Goal: Task Accomplishment & Management: Complete application form

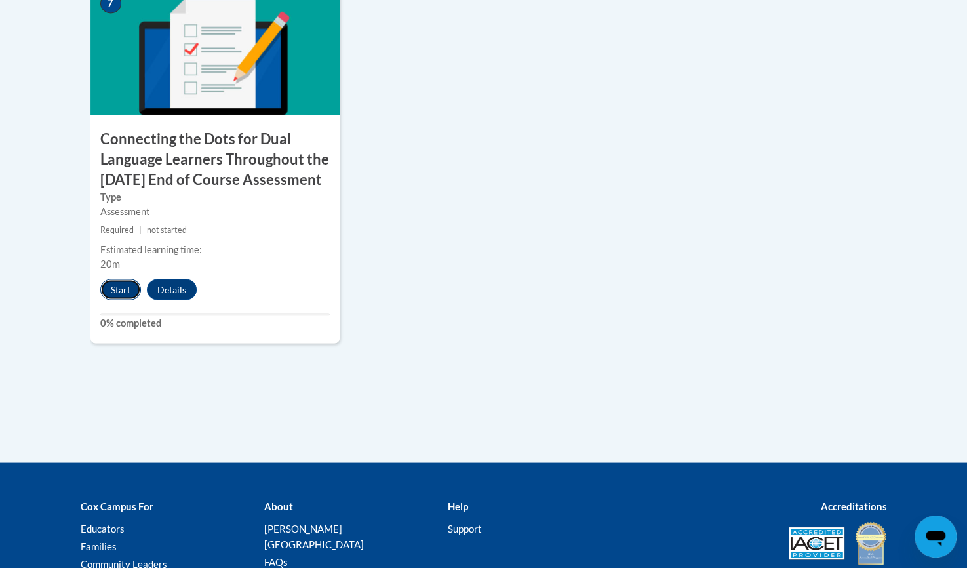
click at [119, 300] on button "Start" at bounding box center [120, 289] width 41 height 21
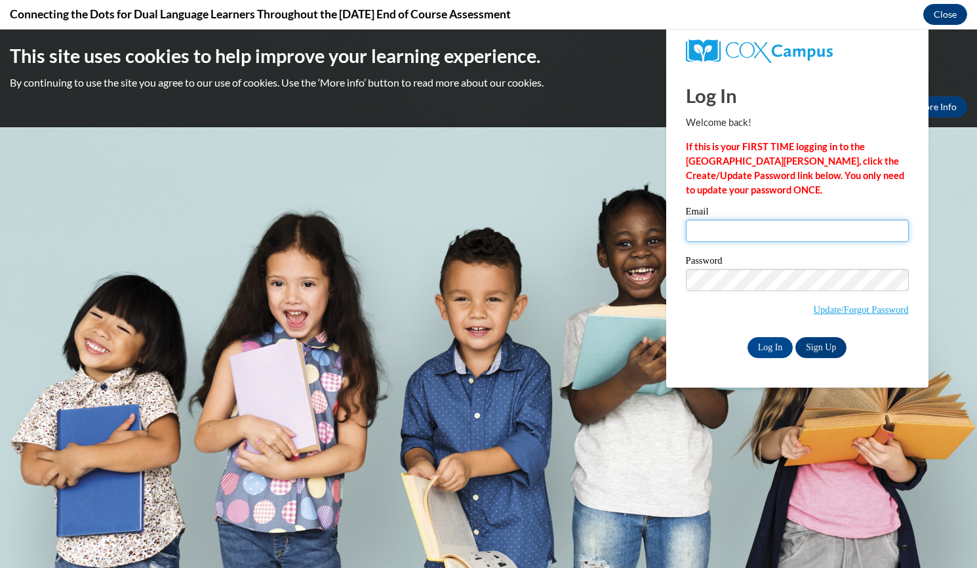
type input "oday1106@yahoo.com"
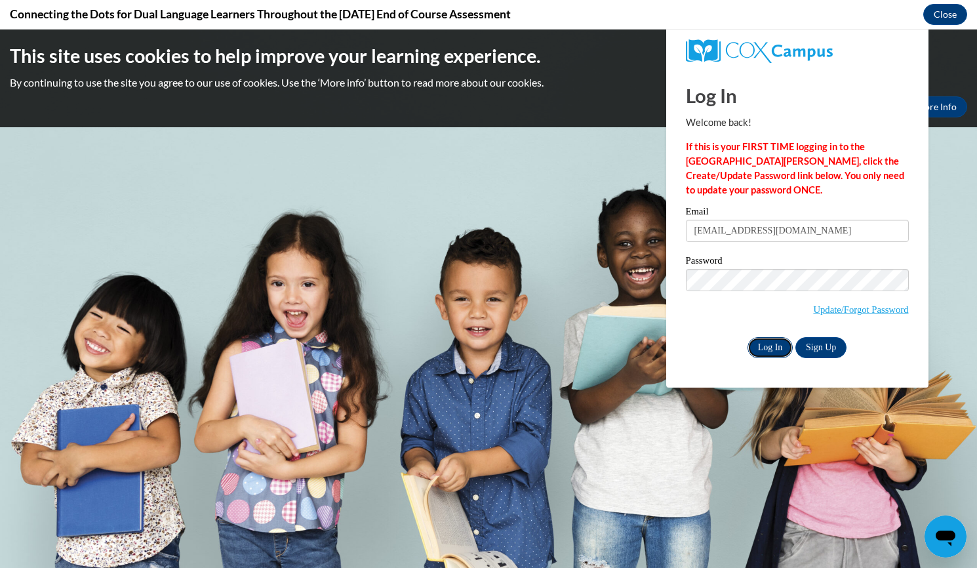
click at [764, 353] on input "Log In" at bounding box center [770, 347] width 46 height 21
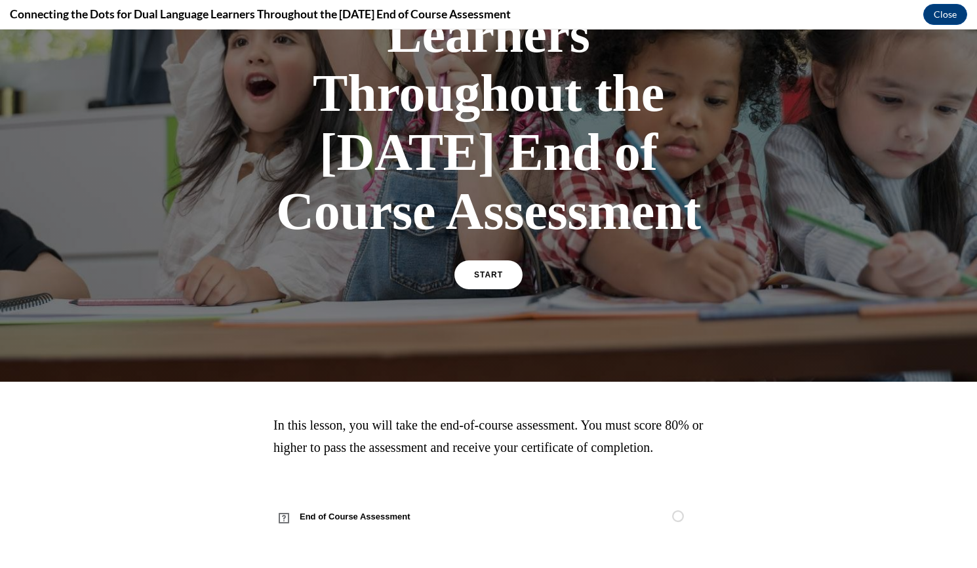
scroll to position [306, 0]
click at [477, 269] on link "START" at bounding box center [487, 275] width 71 height 30
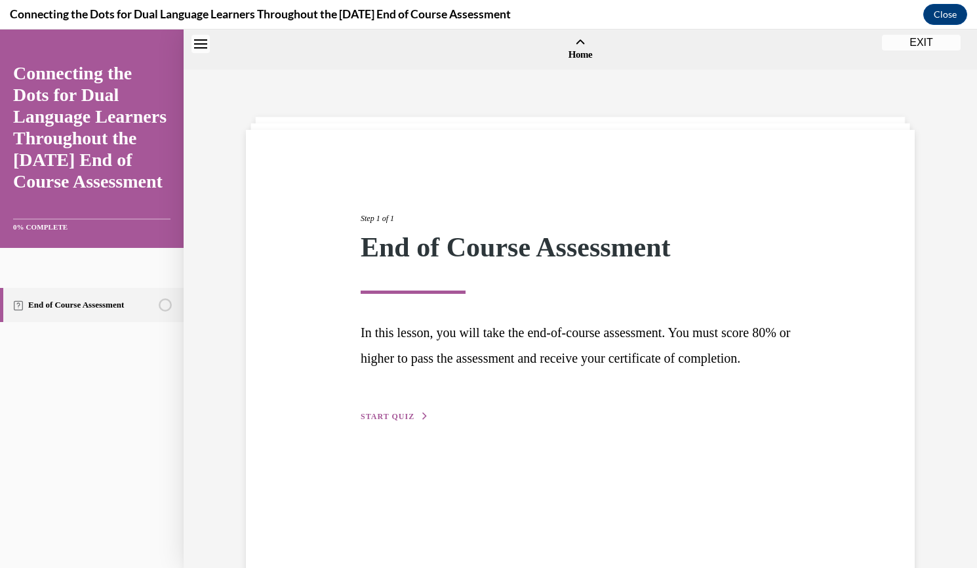
scroll to position [41, 0]
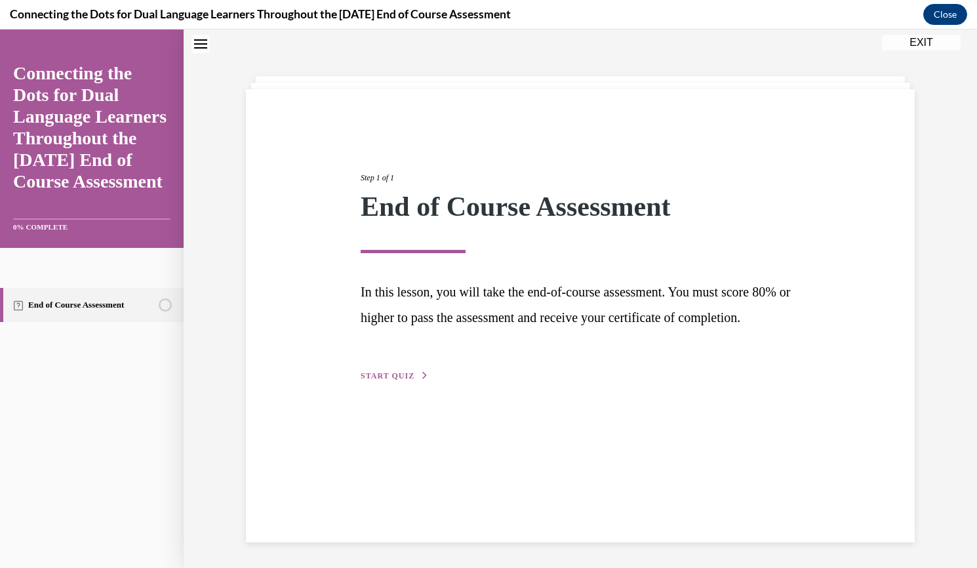
click at [387, 380] on span "START QUIZ" at bounding box center [388, 375] width 54 height 9
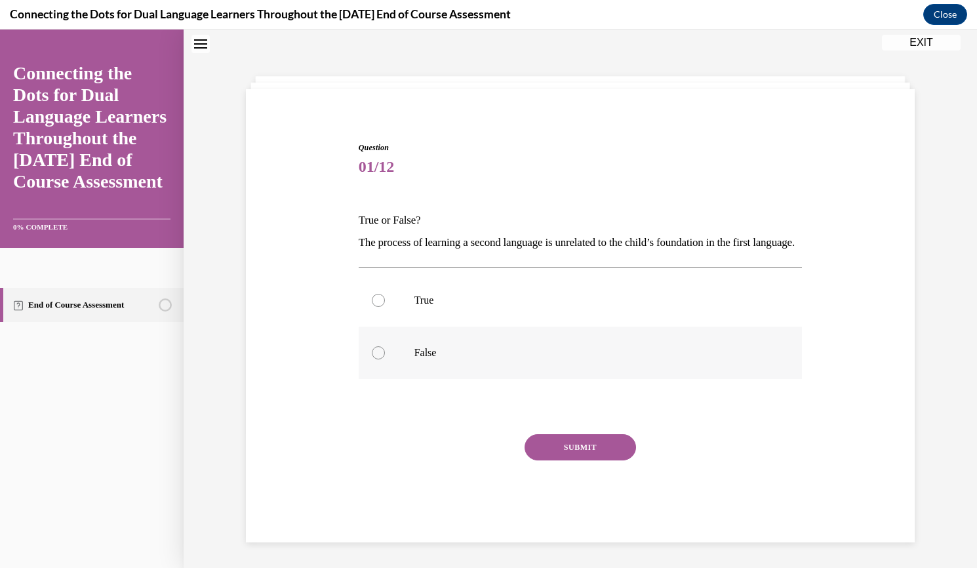
click at [372, 359] on div at bounding box center [378, 352] width 13 height 13
click at [372, 359] on input "False" at bounding box center [378, 352] width 13 height 13
radio input "true"
click at [578, 460] on button "SUBMIT" at bounding box center [580, 447] width 111 height 26
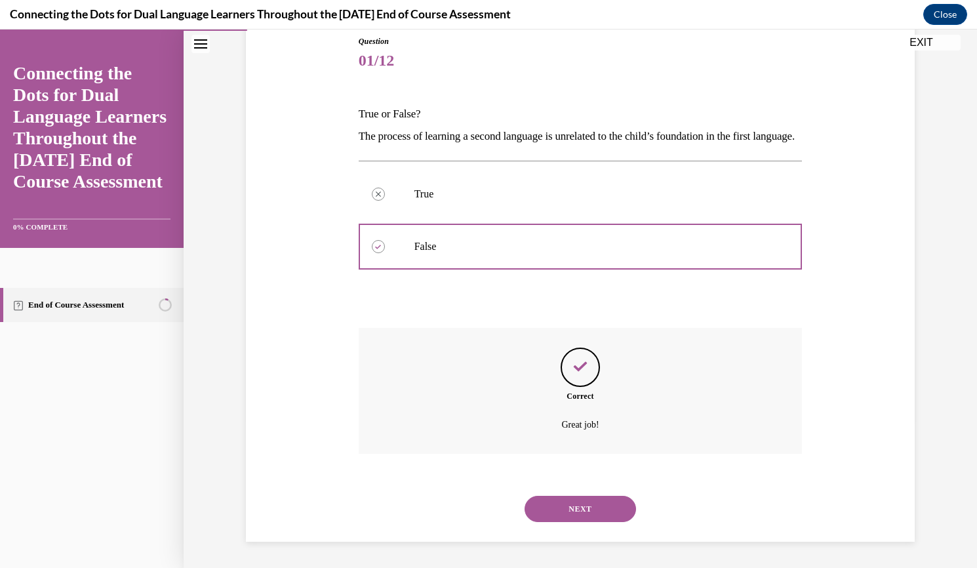
scroll to position [169, 0]
click at [578, 507] on button "NEXT" at bounding box center [580, 509] width 111 height 26
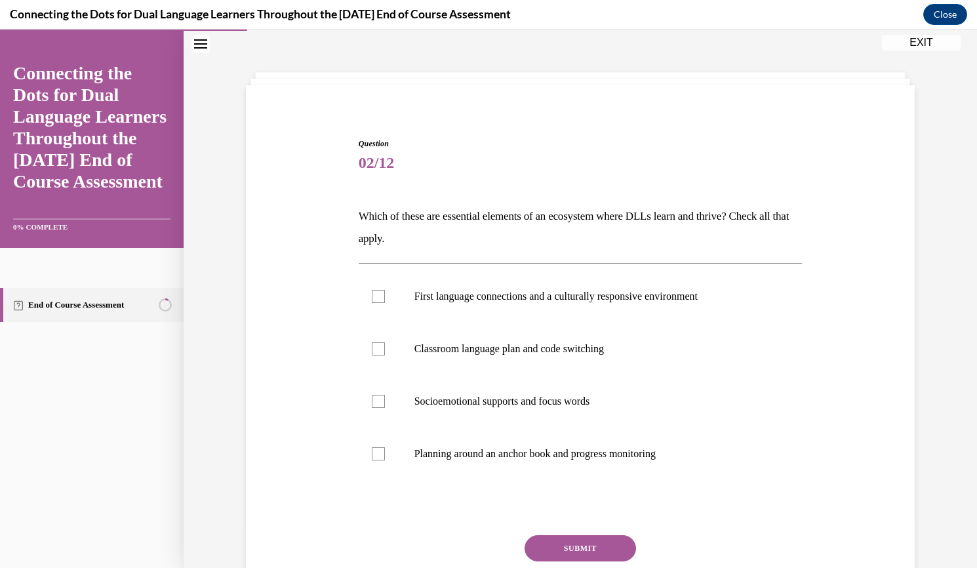
scroll to position [66, 0]
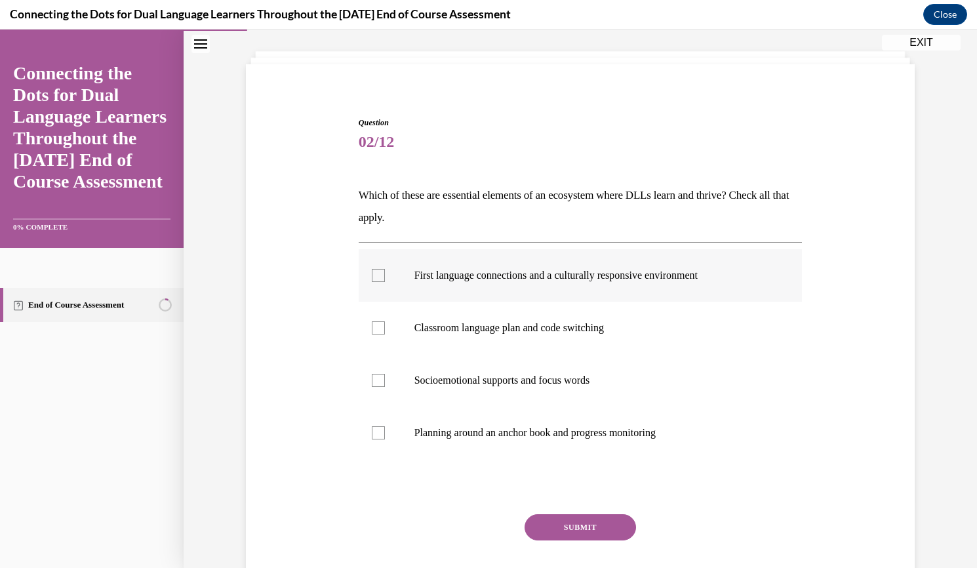
click at [378, 275] on div at bounding box center [378, 275] width 13 height 13
click at [378, 275] on input "First language connections and a culturally responsive environment" at bounding box center [378, 275] width 13 height 13
checkbox input "true"
click at [378, 335] on label "Classroom language plan and code switching" at bounding box center [581, 328] width 444 height 52
click at [378, 334] on input "Classroom language plan and code switching" at bounding box center [378, 327] width 13 height 13
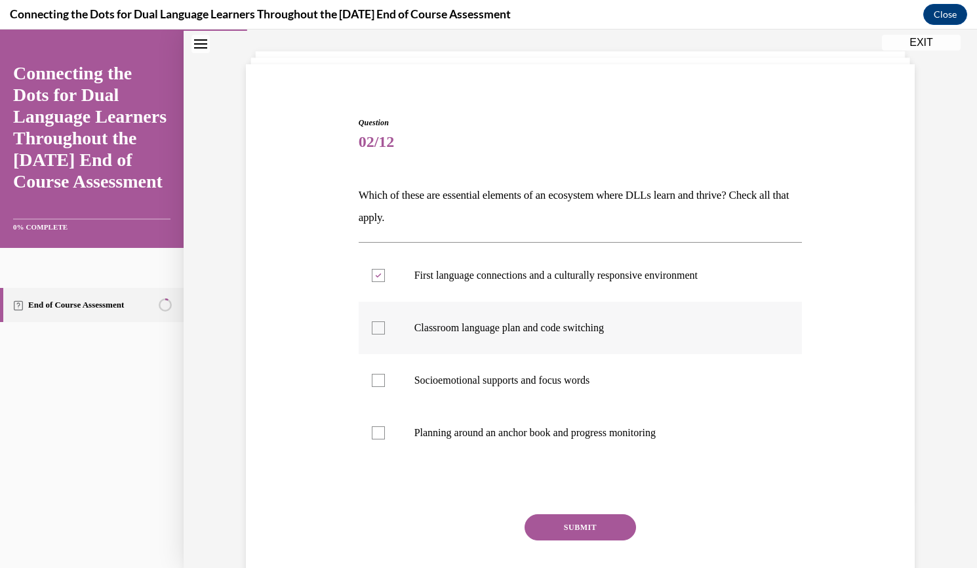
checkbox input "true"
click at [375, 381] on div at bounding box center [378, 380] width 13 height 13
click at [375, 381] on input "Socioemotional supports and focus words" at bounding box center [378, 380] width 13 height 13
checkbox input "true"
click at [372, 435] on div at bounding box center [378, 432] width 13 height 13
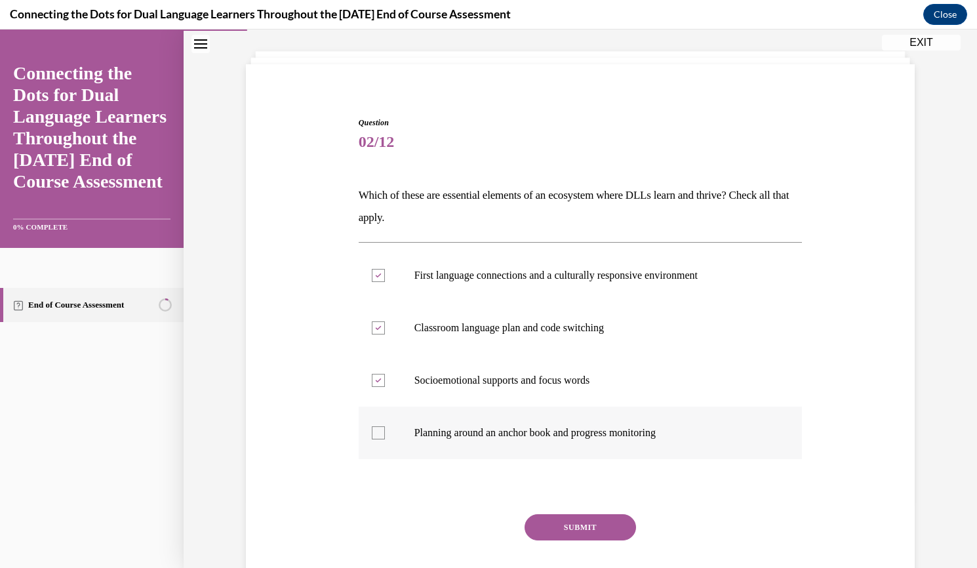
click at [372, 435] on input "Planning around an anchor book and progress monitoring" at bounding box center [378, 432] width 13 height 13
checkbox input "true"
click at [565, 517] on button "SUBMIT" at bounding box center [580, 527] width 111 height 26
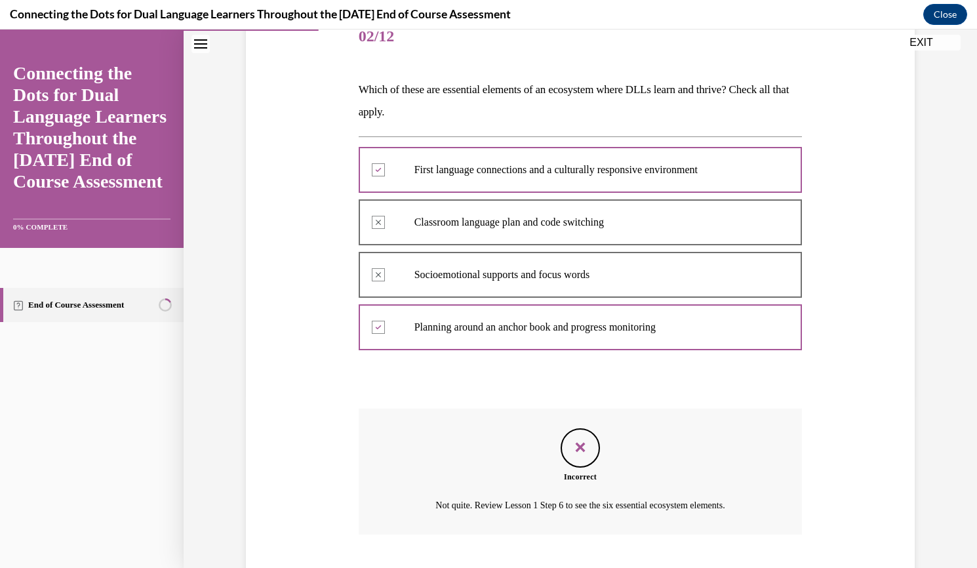
scroll to position [251, 0]
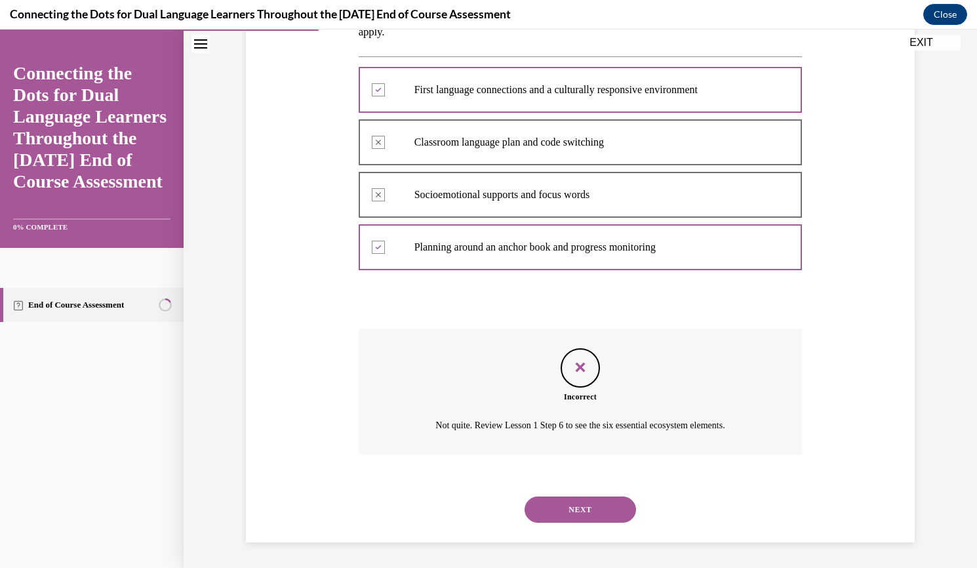
click at [561, 511] on button "NEXT" at bounding box center [580, 509] width 111 height 26
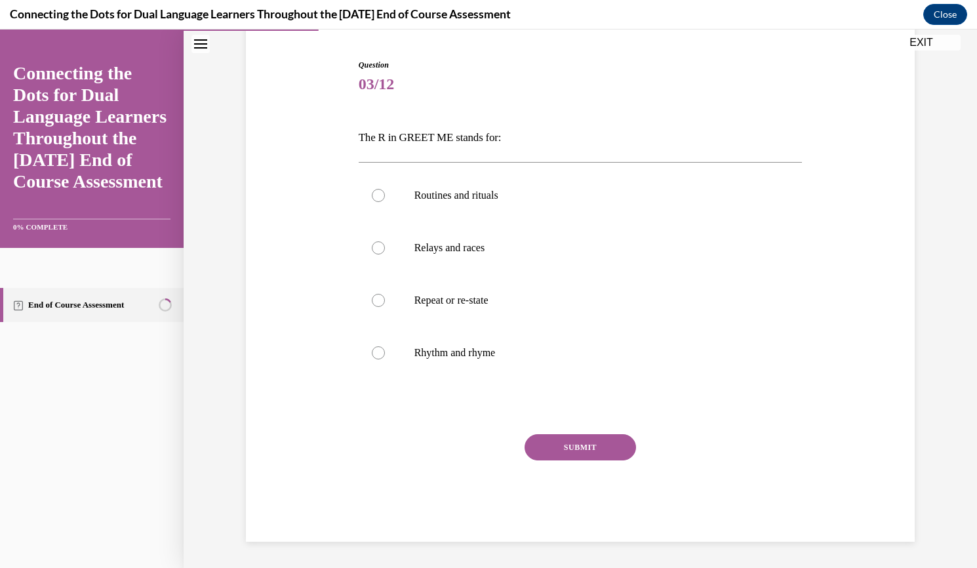
scroll to position [123, 0]
click at [378, 203] on label "Routines and rituals" at bounding box center [581, 196] width 444 height 52
click at [378, 203] on input "Routines and rituals" at bounding box center [378, 195] width 13 height 13
radio input "true"
click at [584, 443] on button "SUBMIT" at bounding box center [580, 448] width 111 height 26
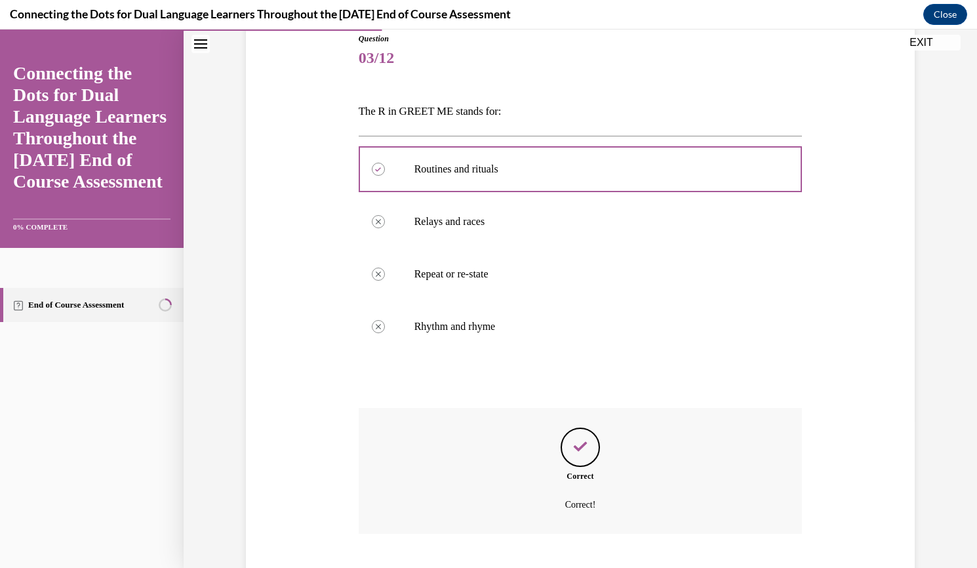
scroll to position [229, 0]
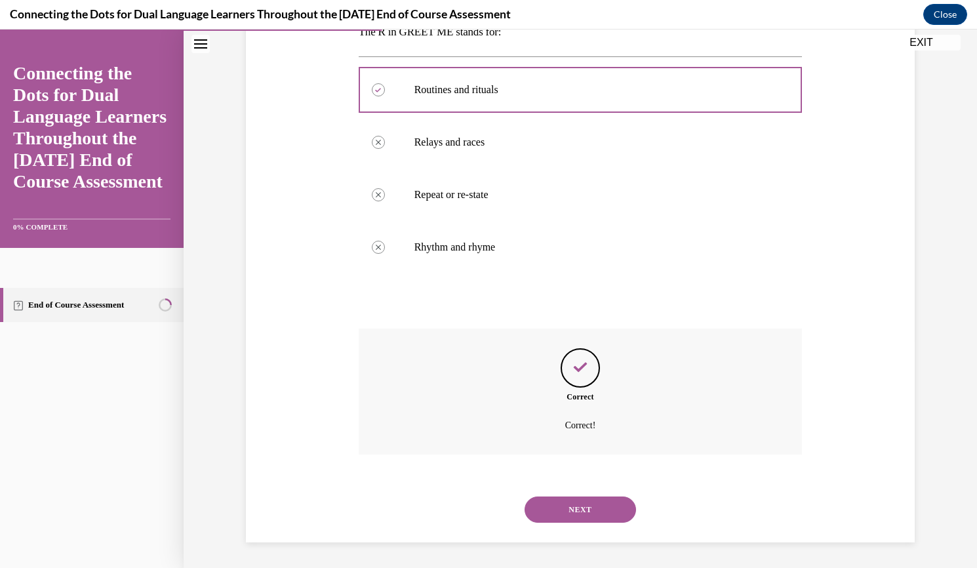
click at [584, 504] on button "NEXT" at bounding box center [580, 509] width 111 height 26
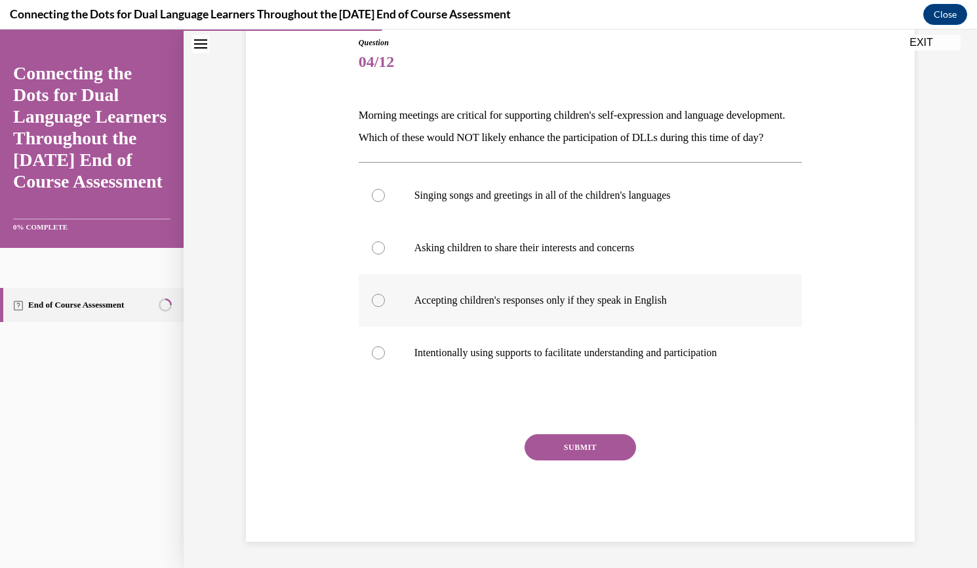
click at [372, 307] on div at bounding box center [378, 300] width 13 height 13
click at [372, 307] on input "Accepting children's responses only if they speak in English" at bounding box center [378, 300] width 13 height 13
radio input "true"
click at [549, 460] on button "SUBMIT" at bounding box center [580, 447] width 111 height 26
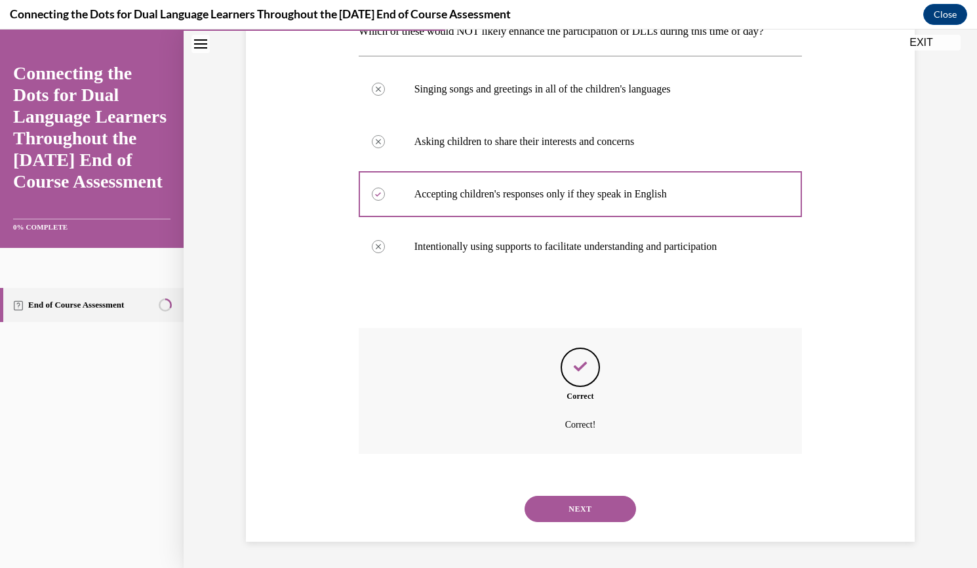
scroll to position [273, 0]
click at [561, 512] on button "NEXT" at bounding box center [580, 509] width 111 height 26
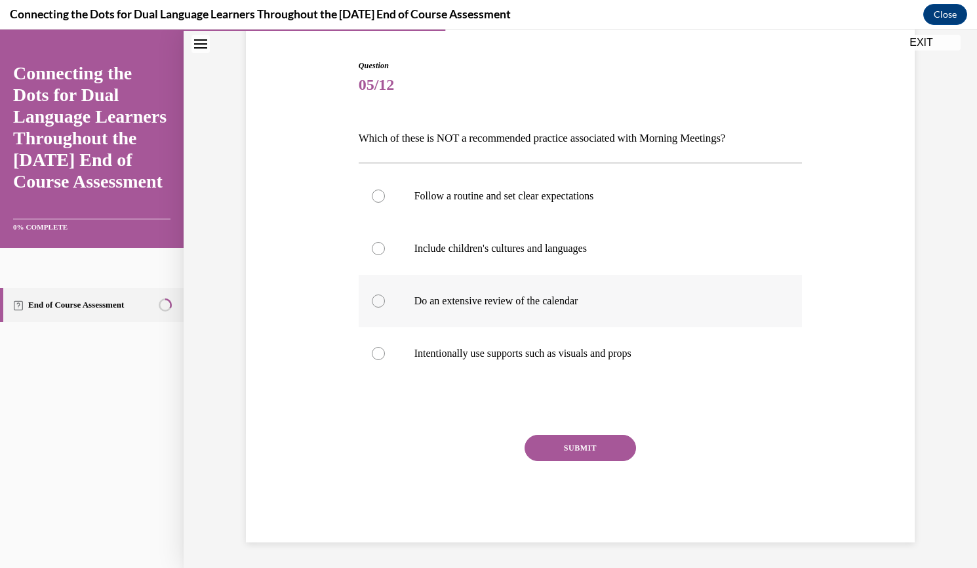
click at [372, 301] on div at bounding box center [378, 300] width 13 height 13
click at [372, 301] on input "Do an extensive review of the calendar" at bounding box center [378, 300] width 13 height 13
radio input "true"
click at [565, 453] on button "SUBMIT" at bounding box center [580, 448] width 111 height 26
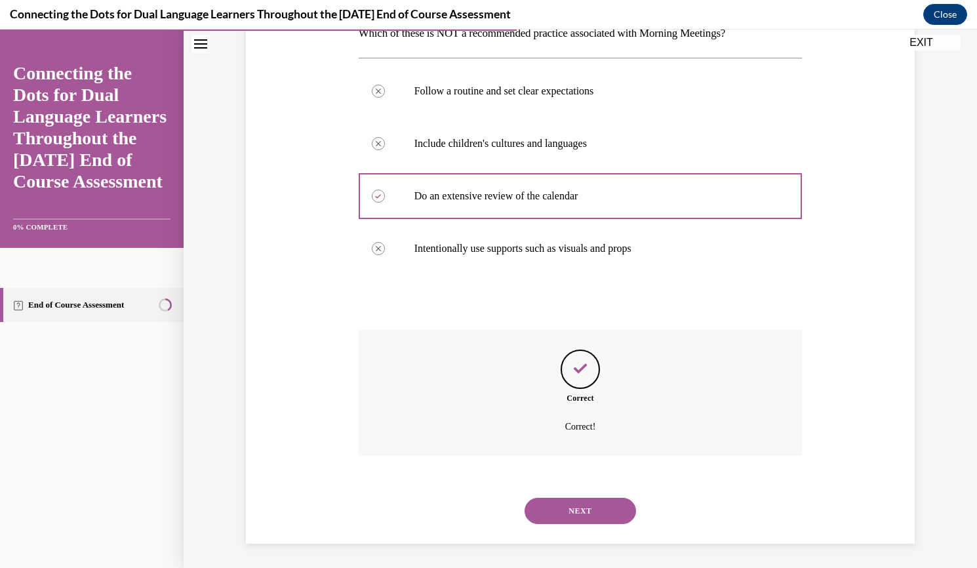
scroll to position [229, 0]
click at [567, 509] on button "NEXT" at bounding box center [580, 509] width 111 height 26
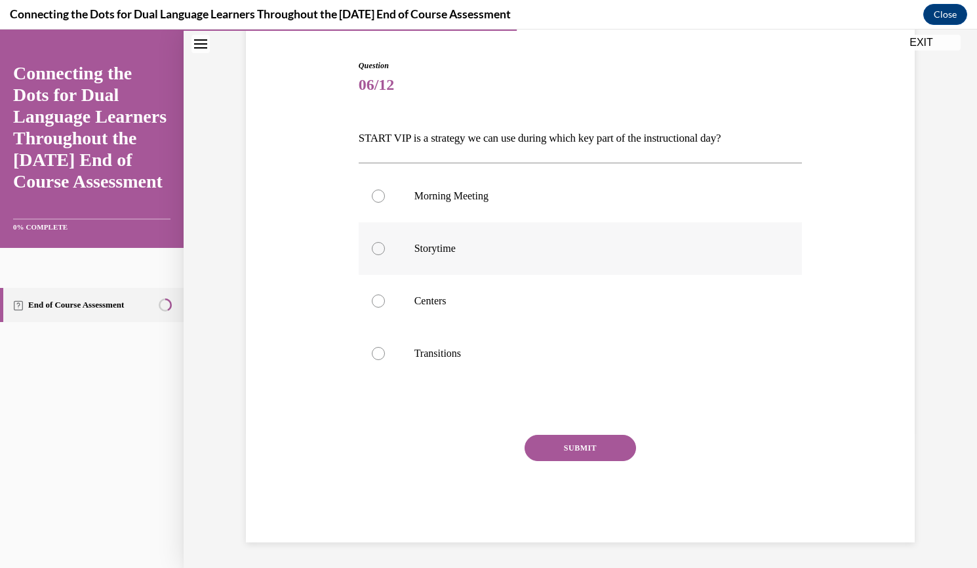
click at [374, 250] on div at bounding box center [378, 248] width 13 height 13
click at [374, 250] on input "Storytime" at bounding box center [378, 248] width 13 height 13
radio input "true"
click at [605, 445] on button "SUBMIT" at bounding box center [580, 448] width 111 height 26
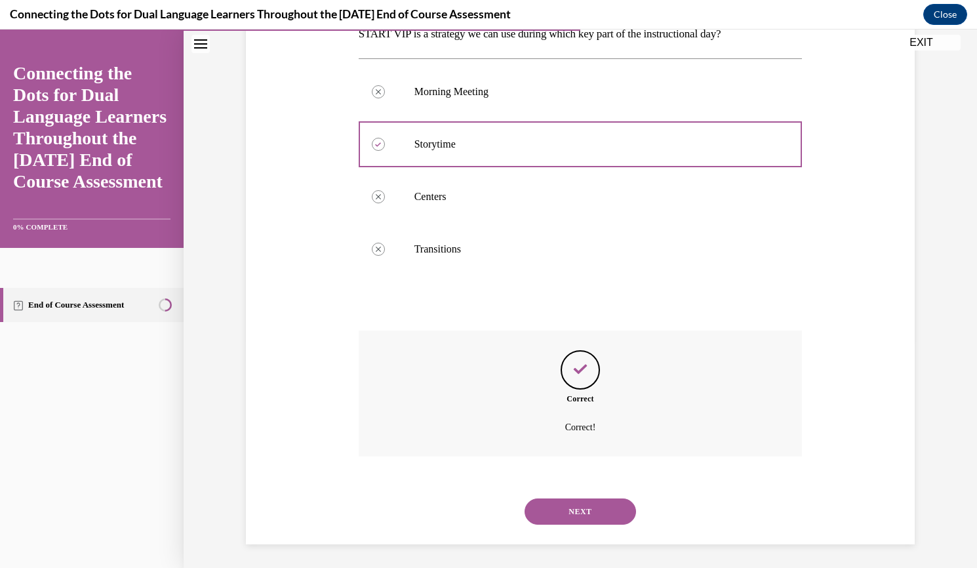
scroll to position [229, 0]
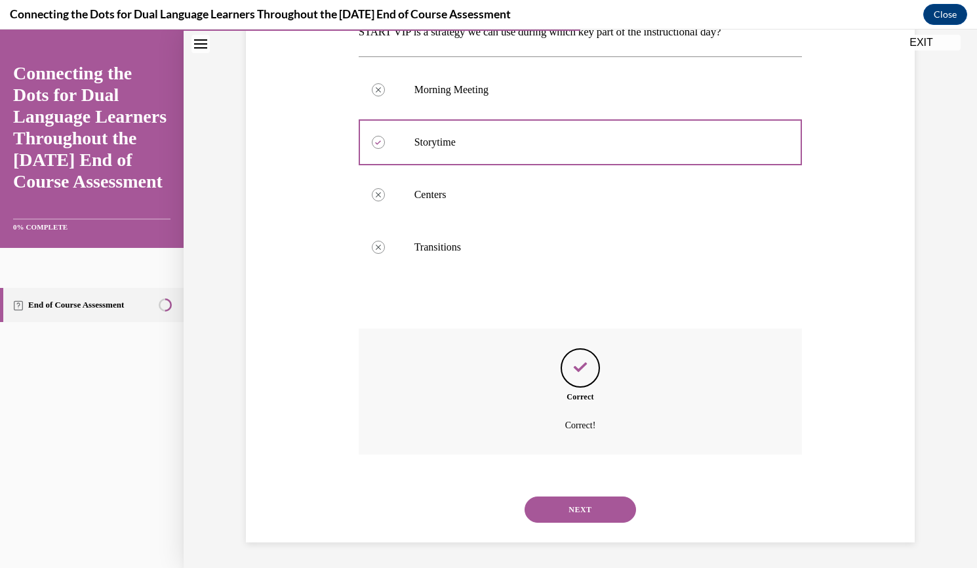
click at [577, 513] on button "NEXT" at bounding box center [580, 509] width 111 height 26
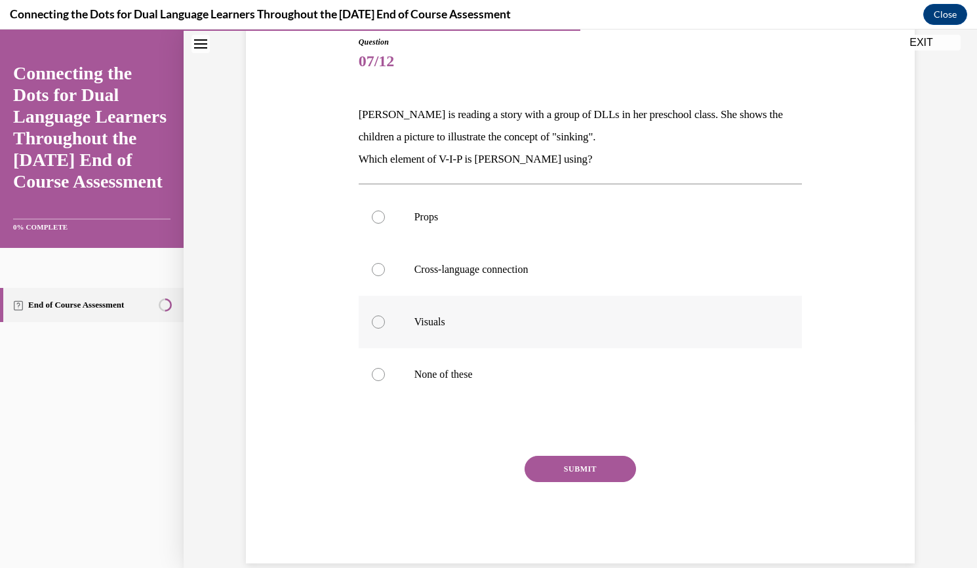
click at [374, 325] on div at bounding box center [378, 321] width 13 height 13
click at [374, 325] on input "Visuals" at bounding box center [378, 321] width 13 height 13
radio input "true"
click at [592, 469] on button "SUBMIT" at bounding box center [580, 469] width 111 height 26
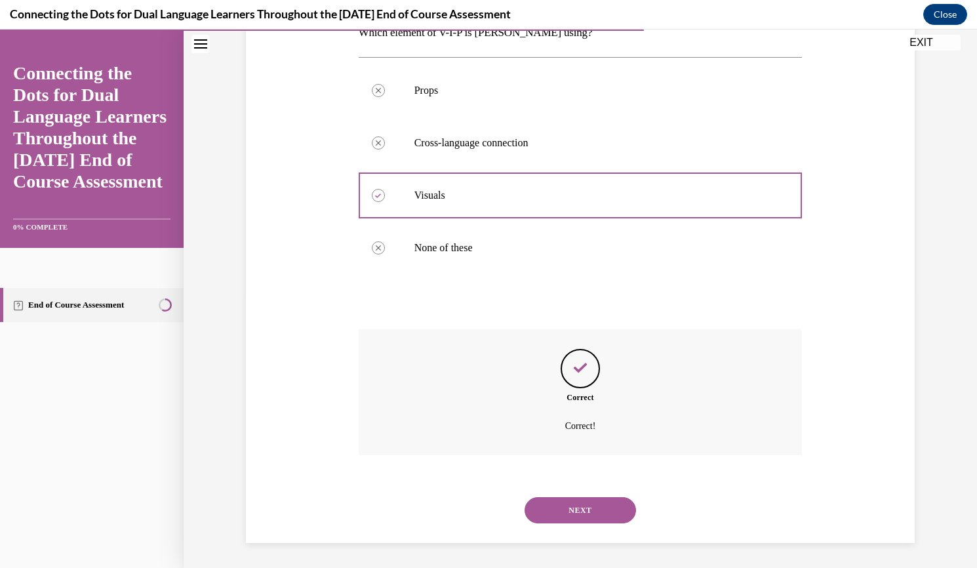
scroll to position [273, 0]
click at [572, 512] on button "NEXT" at bounding box center [580, 509] width 111 height 26
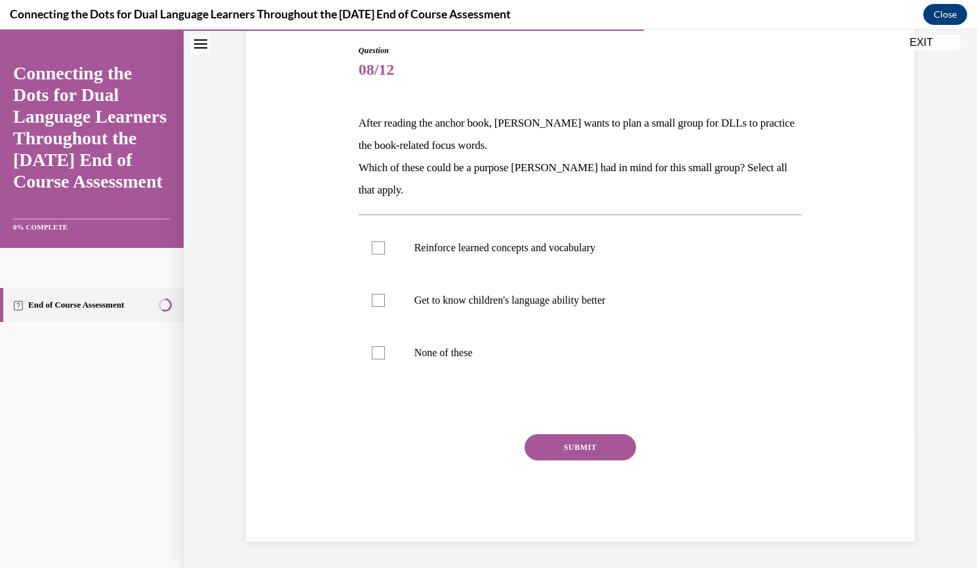
scroll to position [137, 0]
click at [378, 245] on div at bounding box center [378, 248] width 13 height 13
click at [378, 245] on input "Reinforce learned concepts and vocabulary" at bounding box center [378, 248] width 13 height 13
checkbox input "true"
click at [584, 452] on button "SUBMIT" at bounding box center [580, 448] width 111 height 26
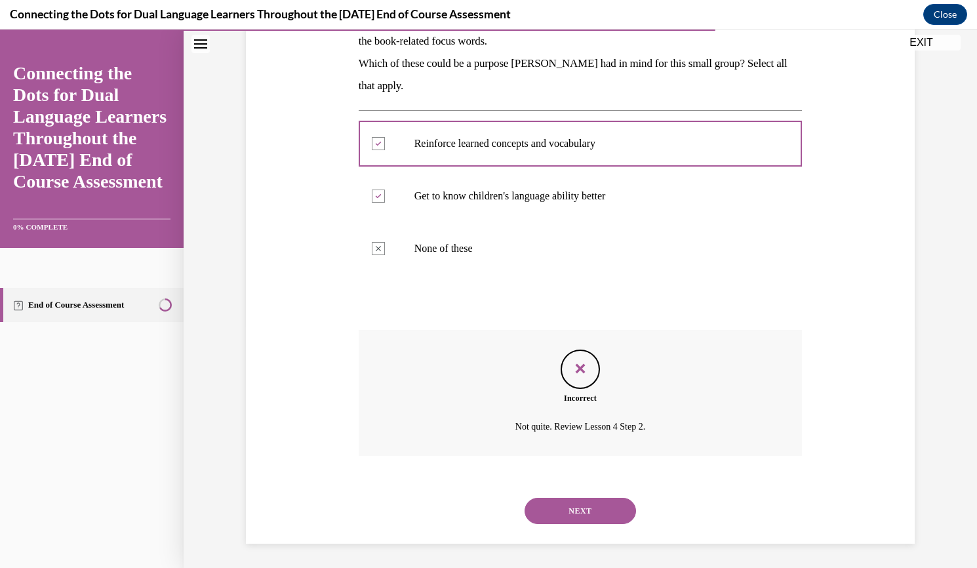
scroll to position [243, 0]
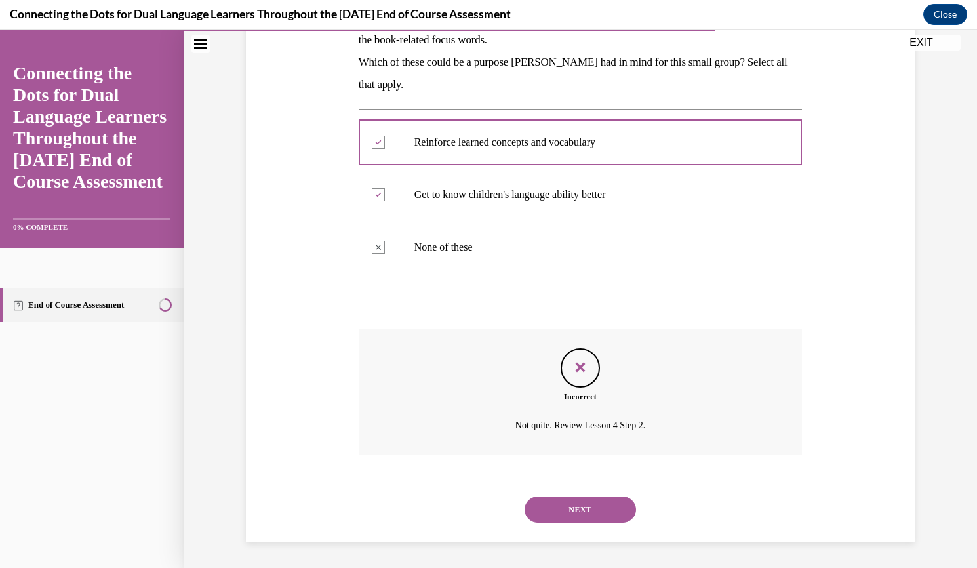
click at [586, 512] on button "NEXT" at bounding box center [580, 509] width 111 height 26
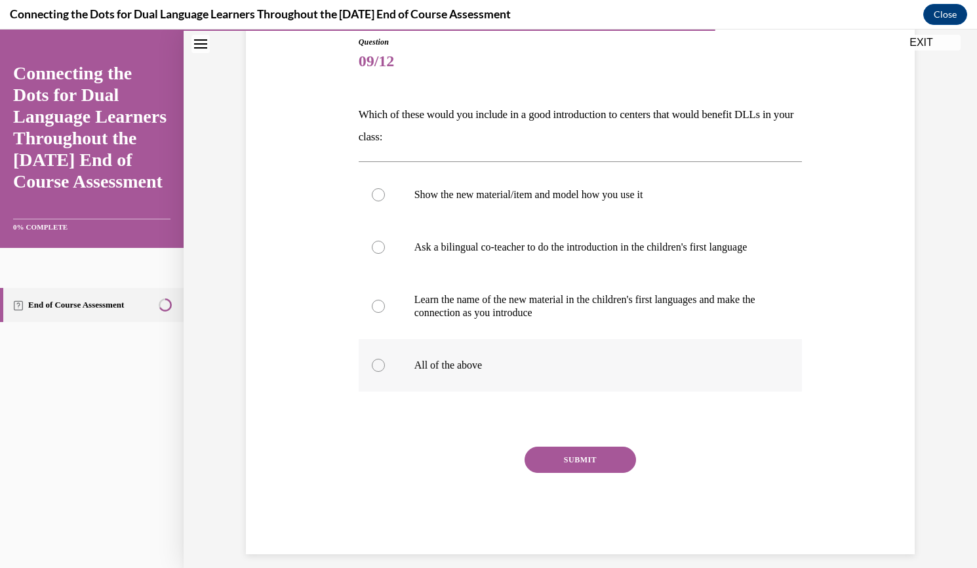
click at [374, 372] on div at bounding box center [378, 365] width 13 height 13
click at [374, 372] on input "All of the above" at bounding box center [378, 365] width 13 height 13
radio input "true"
click at [553, 473] on button "SUBMIT" at bounding box center [580, 460] width 111 height 26
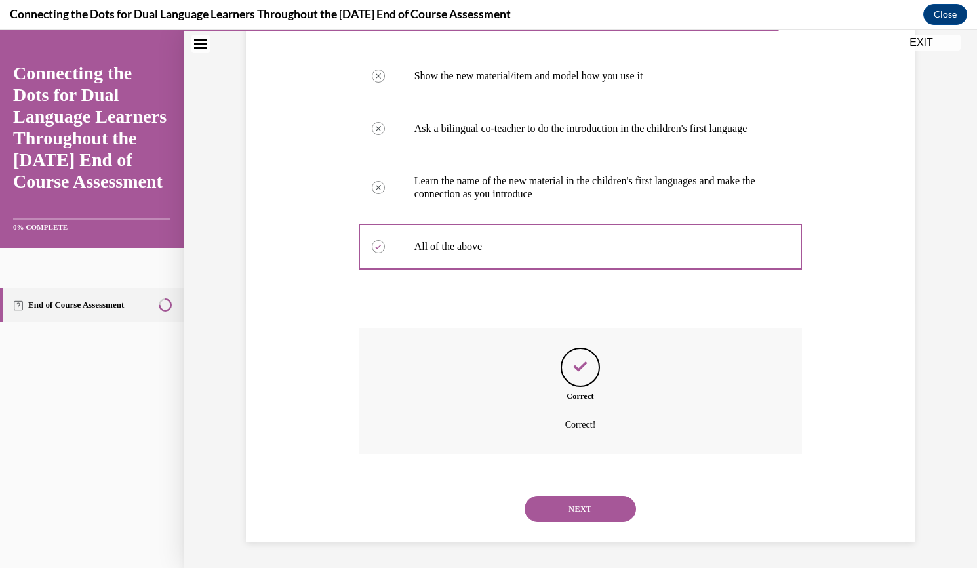
scroll to position [277, 0]
click at [570, 505] on button "NEXT" at bounding box center [580, 509] width 111 height 26
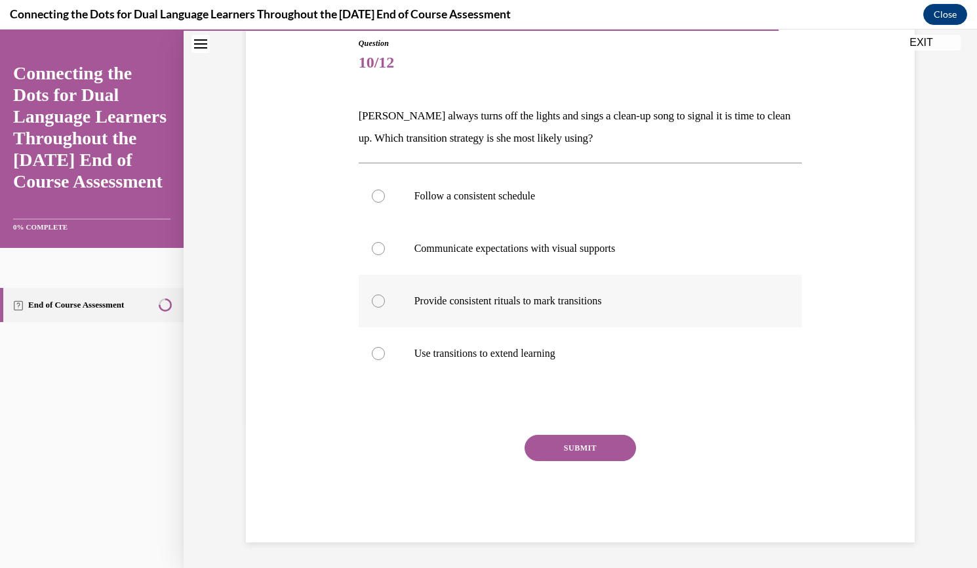
click at [372, 305] on div at bounding box center [378, 300] width 13 height 13
click at [372, 305] on input "Provide consistent rituals to mark transitions" at bounding box center [378, 300] width 13 height 13
radio input "true"
click at [581, 452] on button "SUBMIT" at bounding box center [580, 448] width 111 height 26
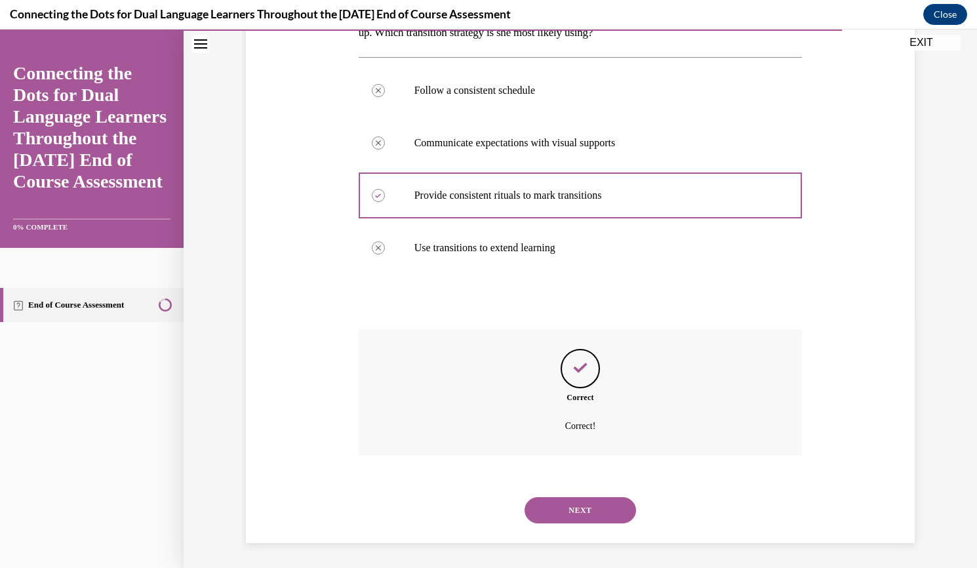
scroll to position [251, 0]
click at [572, 506] on button "NEXT" at bounding box center [580, 509] width 111 height 26
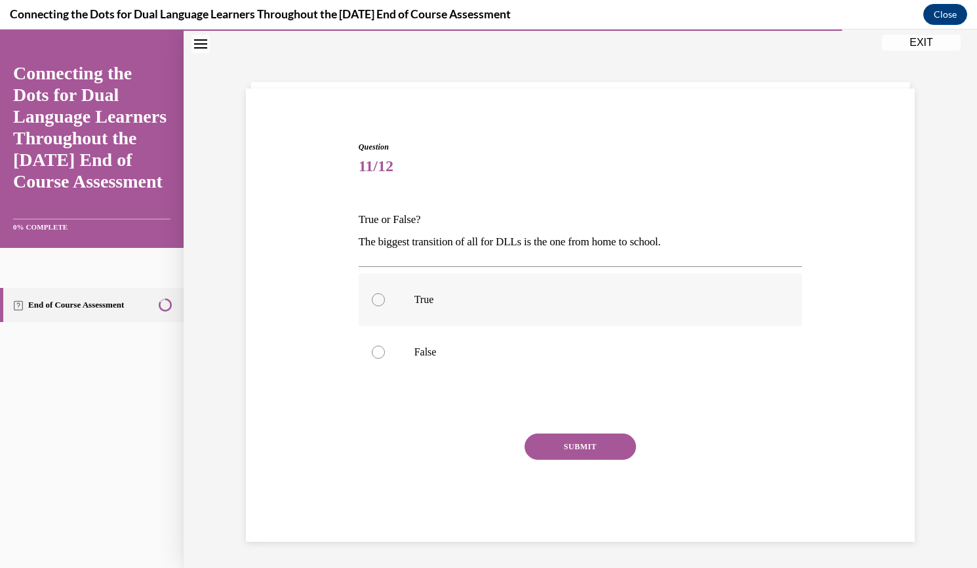
click at [372, 303] on div at bounding box center [378, 299] width 13 height 13
click at [372, 303] on input "True" at bounding box center [378, 299] width 13 height 13
radio input "true"
click at [553, 443] on button "SUBMIT" at bounding box center [580, 446] width 111 height 26
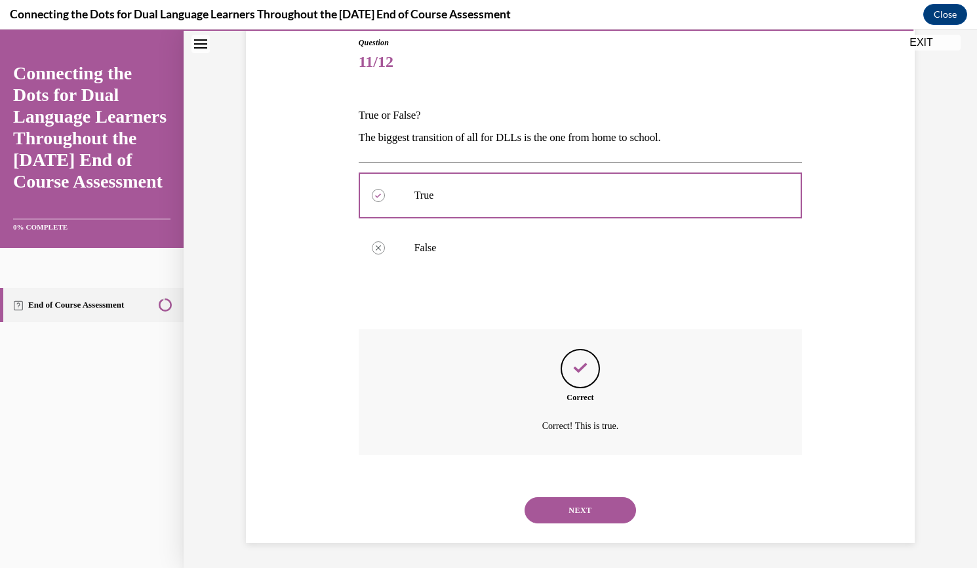
scroll to position [146, 0]
click at [565, 504] on button "NEXT" at bounding box center [580, 509] width 111 height 26
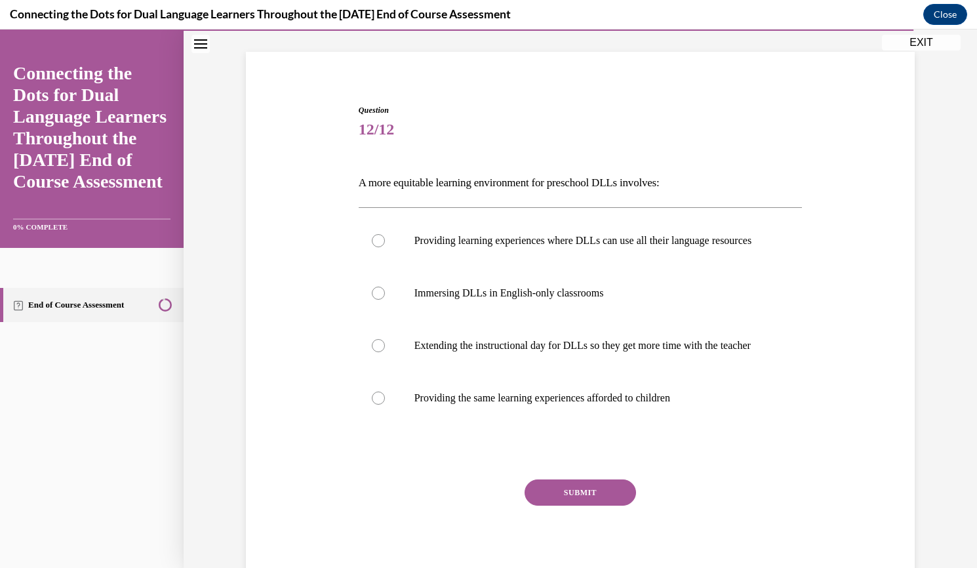
scroll to position [68, 0]
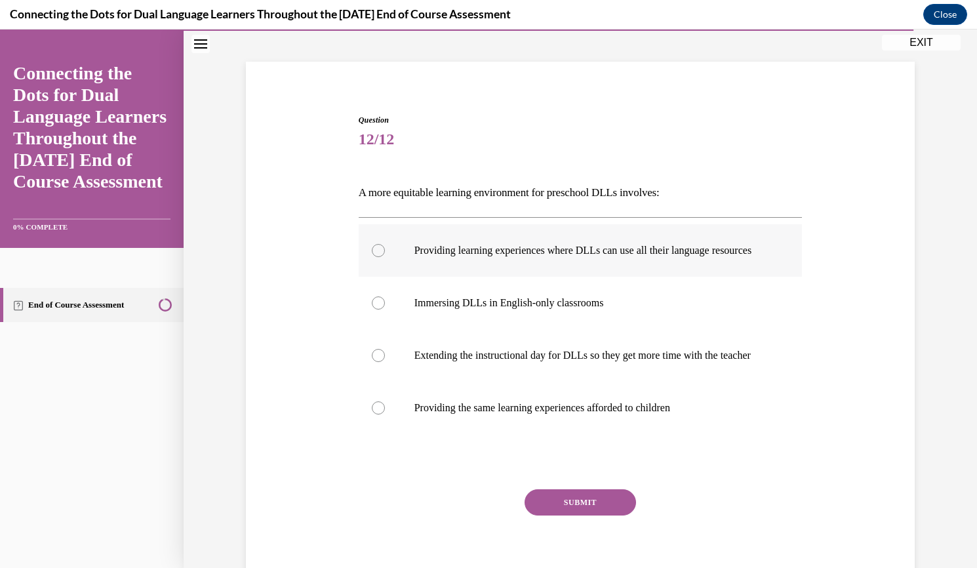
click at [374, 257] on div at bounding box center [378, 250] width 13 height 13
click at [374, 257] on input "Providing learning experiences where DLLs can use all their language resources" at bounding box center [378, 250] width 13 height 13
radio input "true"
click at [570, 515] on button "SUBMIT" at bounding box center [580, 502] width 111 height 26
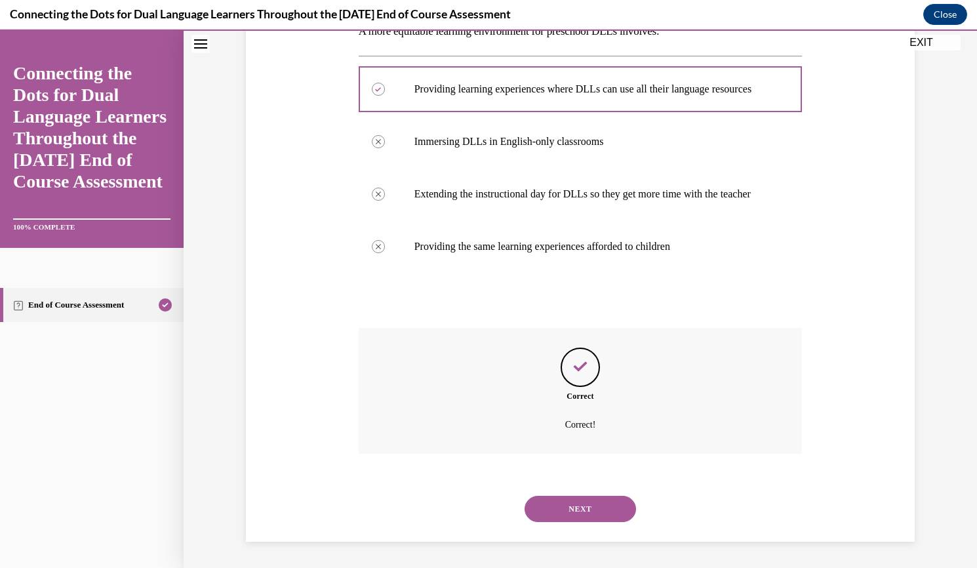
scroll to position [255, 0]
click at [571, 512] on button "NEXT" at bounding box center [580, 509] width 111 height 26
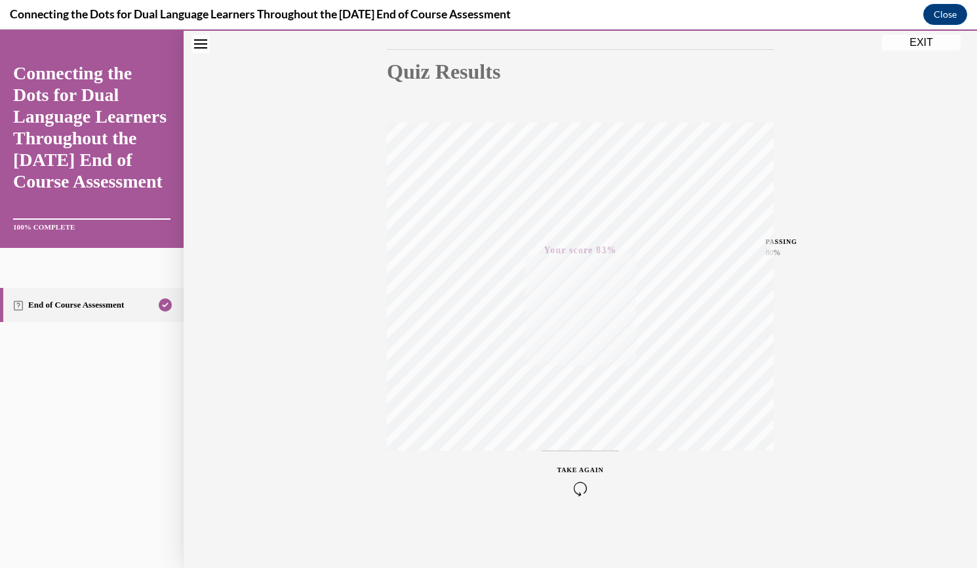
click at [914, 41] on button "EXIT" at bounding box center [921, 43] width 79 height 16
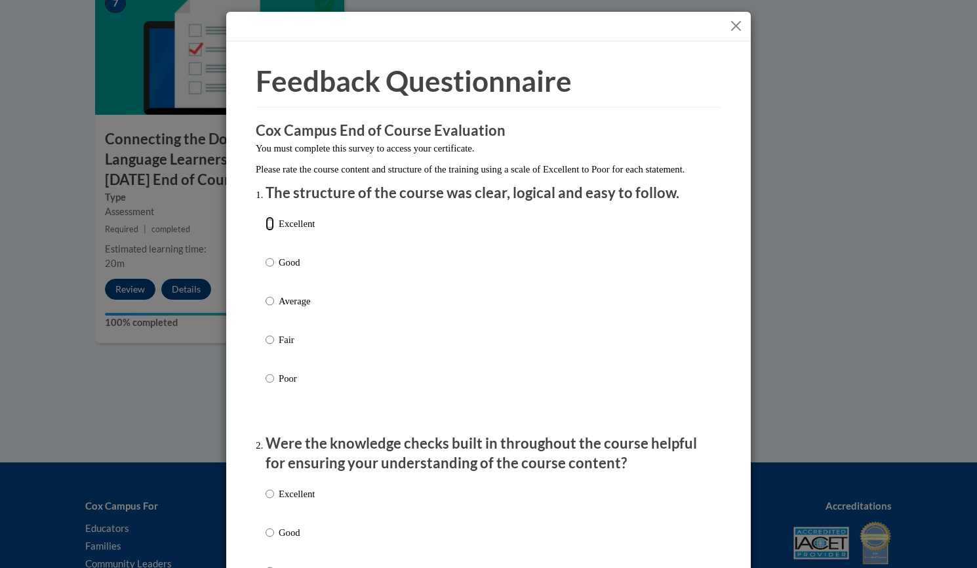
click at [268, 231] on input "Excellent" at bounding box center [270, 223] width 9 height 14
radio input "true"
click at [266, 501] on input "Excellent" at bounding box center [270, 494] width 9 height 14
radio input "true"
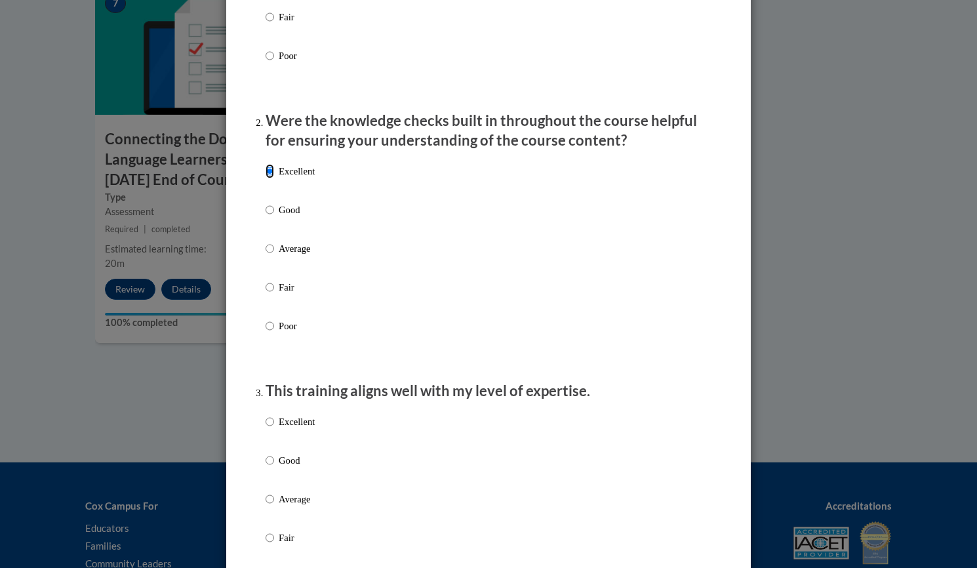
scroll to position [329, 0]
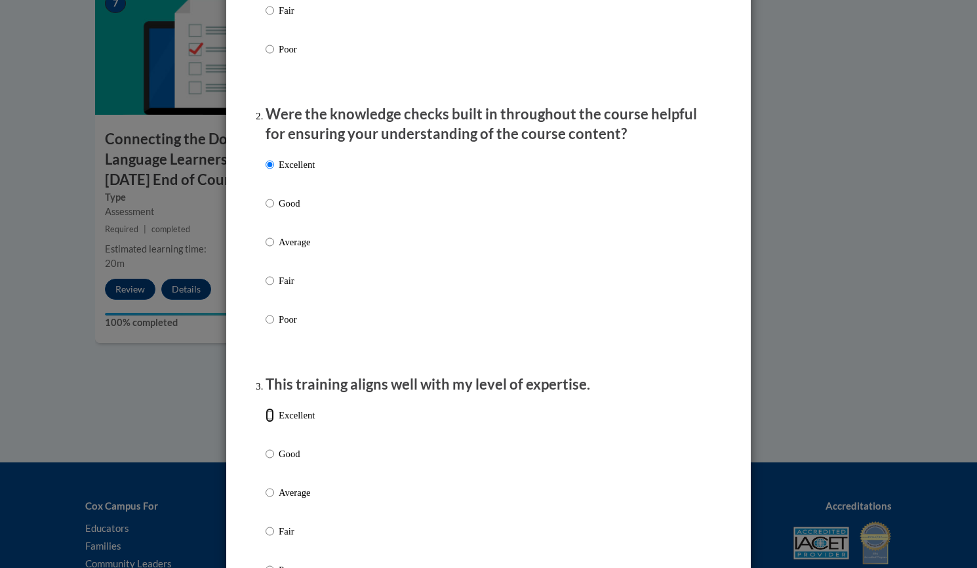
click at [266, 422] on input "Excellent" at bounding box center [270, 415] width 9 height 14
radio input "true"
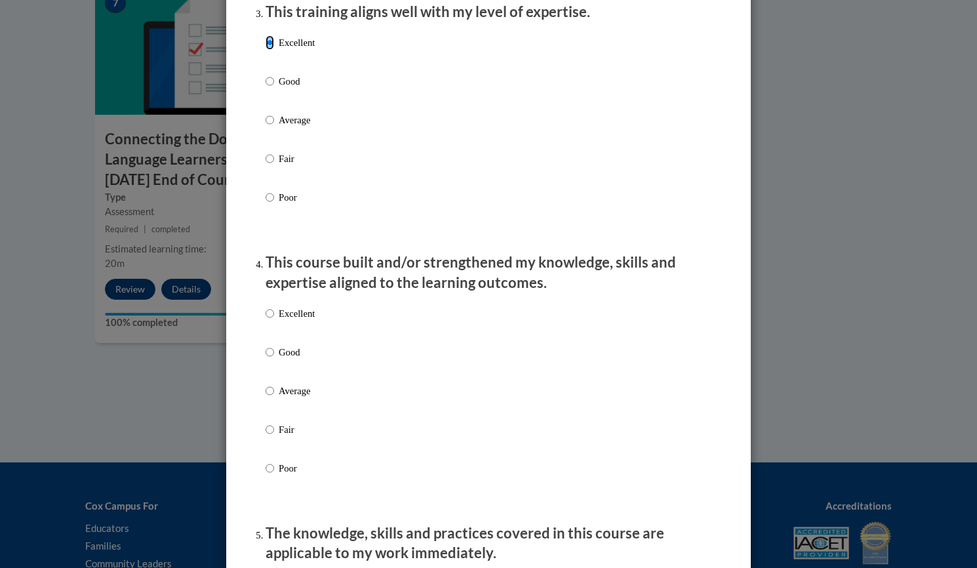
scroll to position [702, 0]
click at [266, 320] on input "Excellent" at bounding box center [270, 313] width 9 height 14
radio input "true"
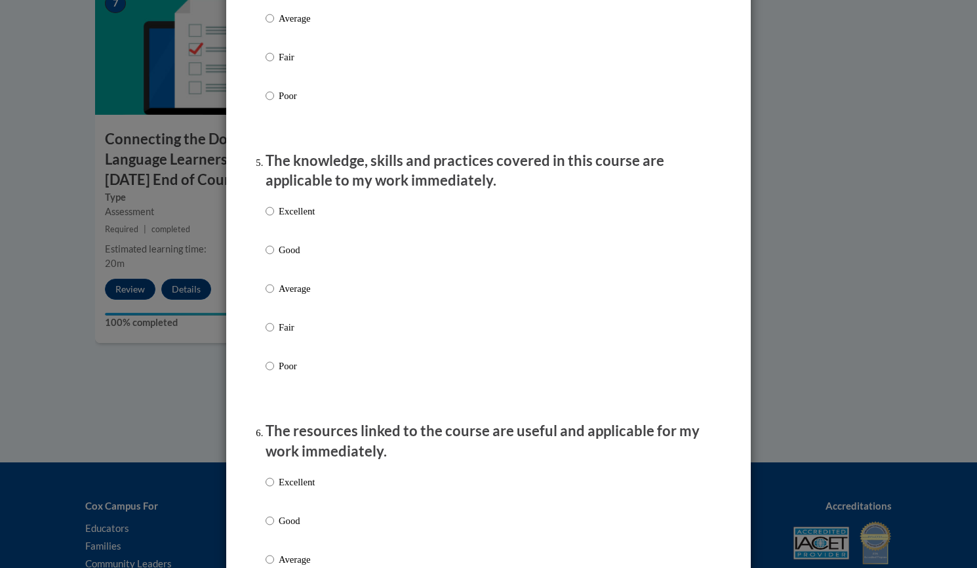
scroll to position [1075, 0]
click at [266, 217] on input "Excellent" at bounding box center [270, 210] width 9 height 14
radio input "true"
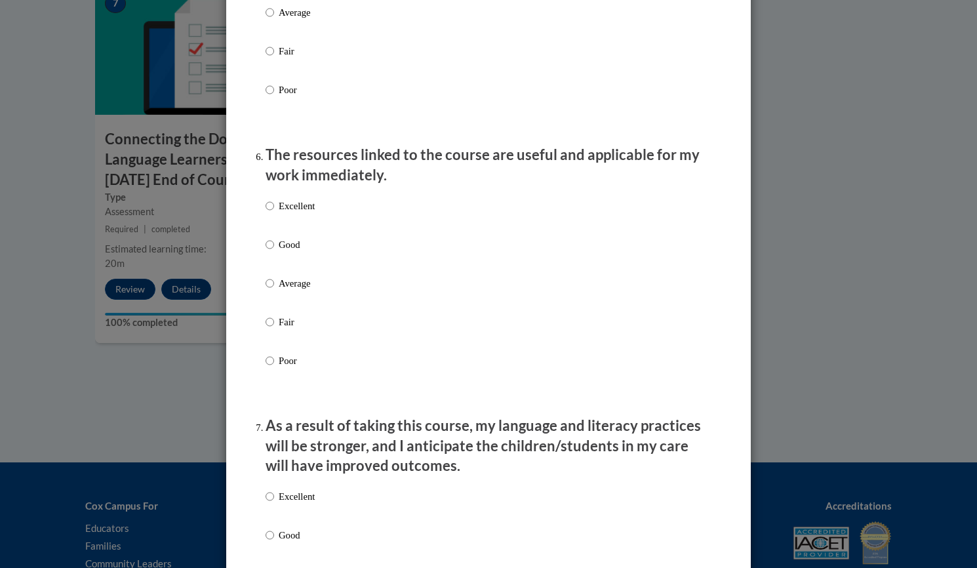
scroll to position [1351, 0]
click at [266, 212] on input "Excellent" at bounding box center [270, 204] width 9 height 14
radio input "true"
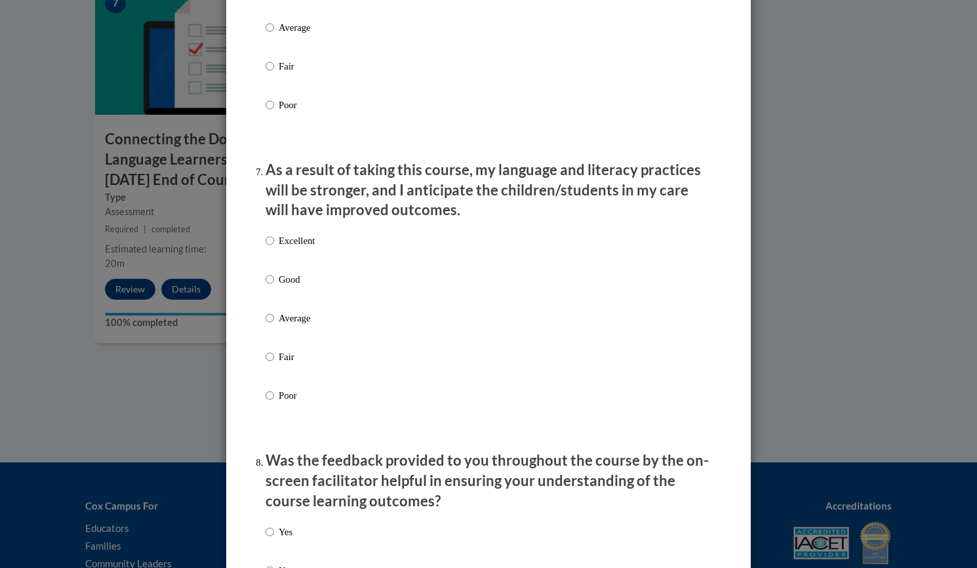
scroll to position [1612, 0]
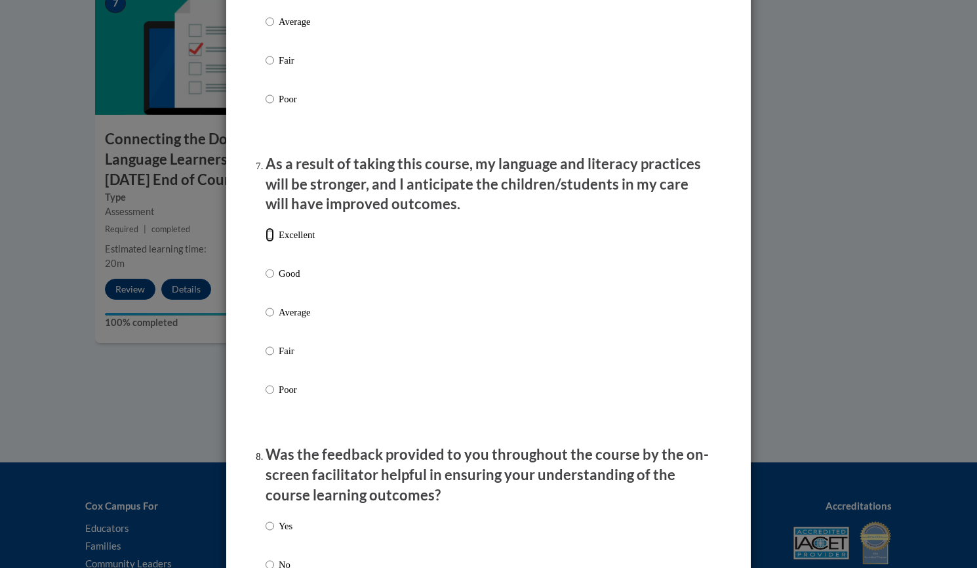
click at [266, 242] on input "Excellent" at bounding box center [270, 235] width 9 height 14
radio input "true"
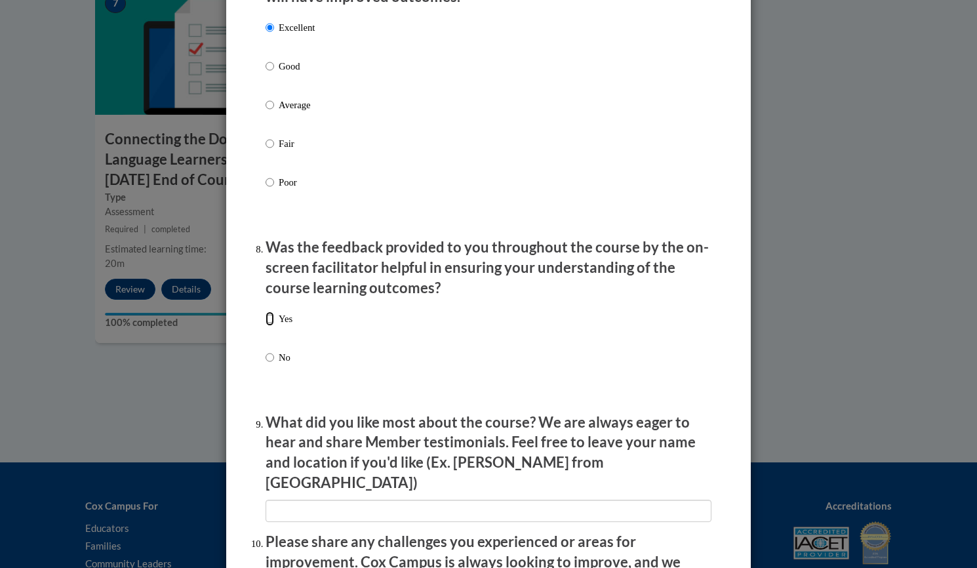
click at [266, 326] on input "Yes" at bounding box center [270, 318] width 9 height 14
radio input "true"
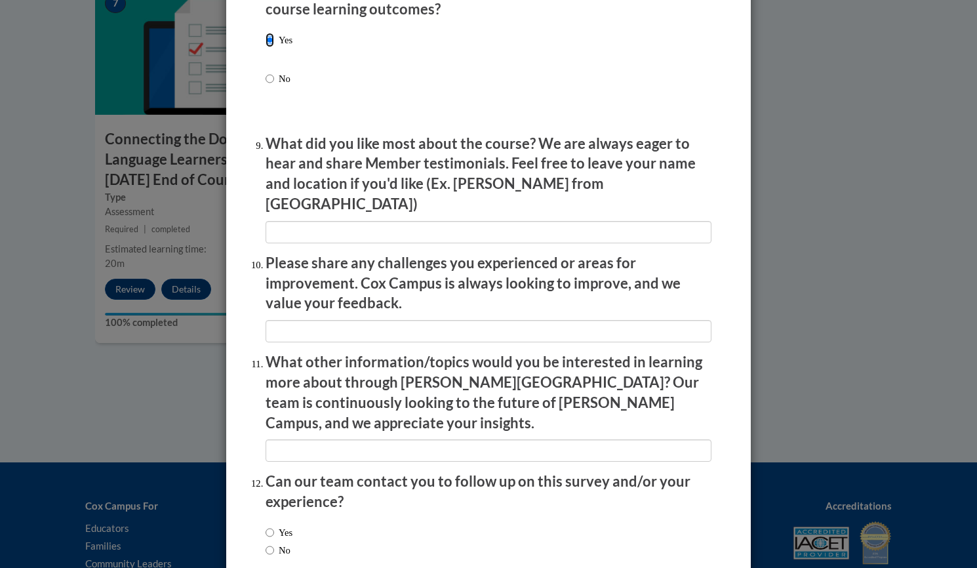
scroll to position [2159, 0]
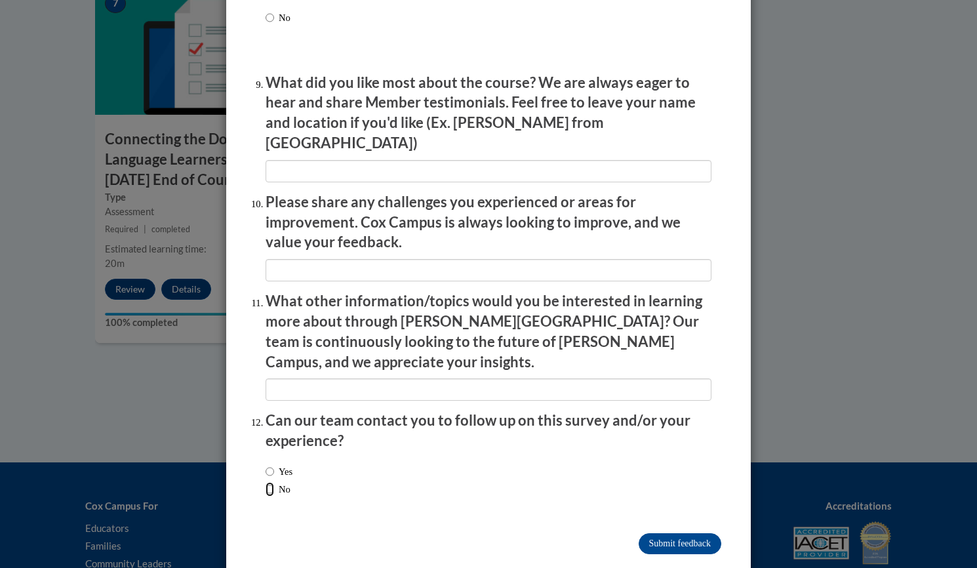
click at [266, 482] on input "No" at bounding box center [270, 489] width 9 height 14
radio input "true"
click at [663, 533] on input "Submit feedback" at bounding box center [680, 543] width 83 height 21
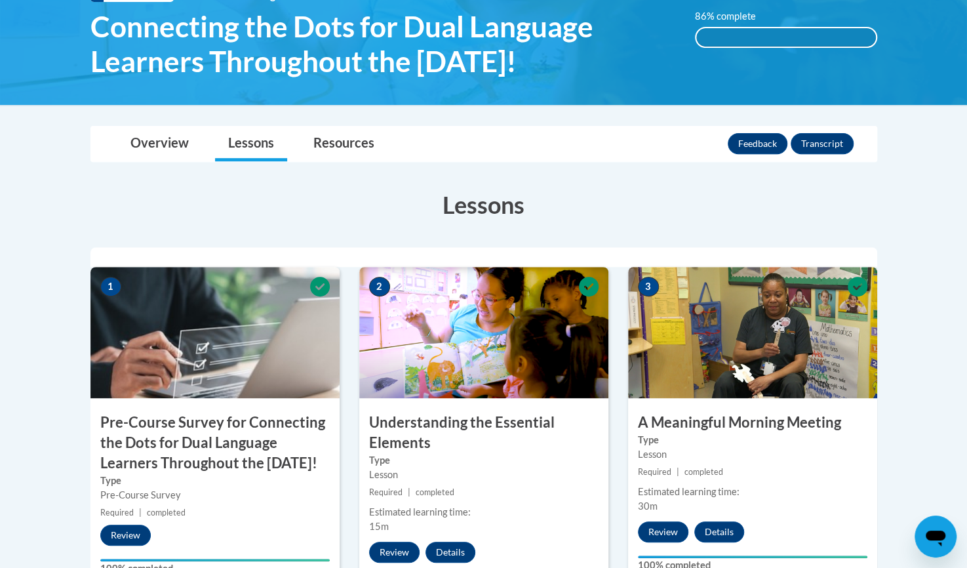
scroll to position [0, 0]
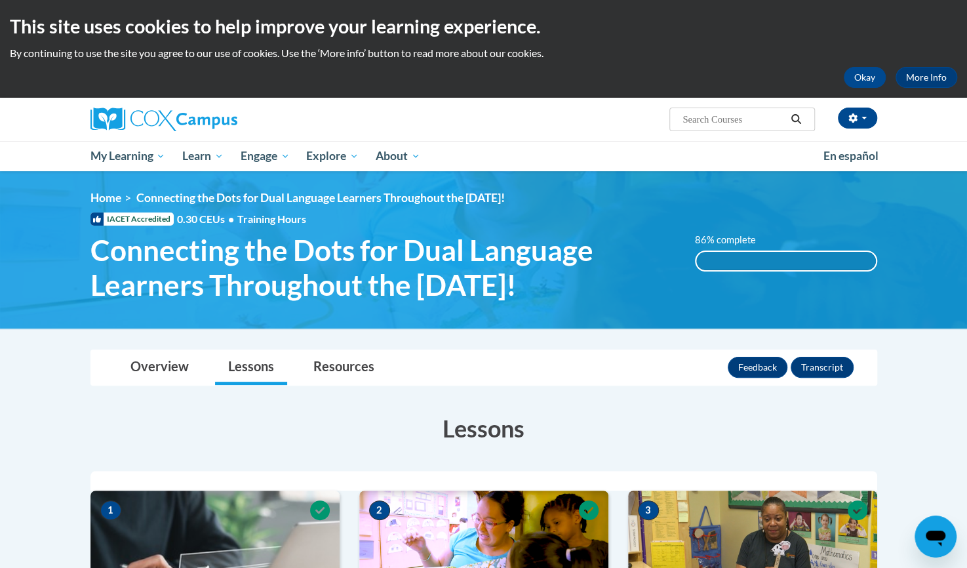
click at [814, 260] on div "86% complete" at bounding box center [786, 261] width 180 height 18
click at [822, 367] on button "Transcript" at bounding box center [822, 367] width 63 height 21
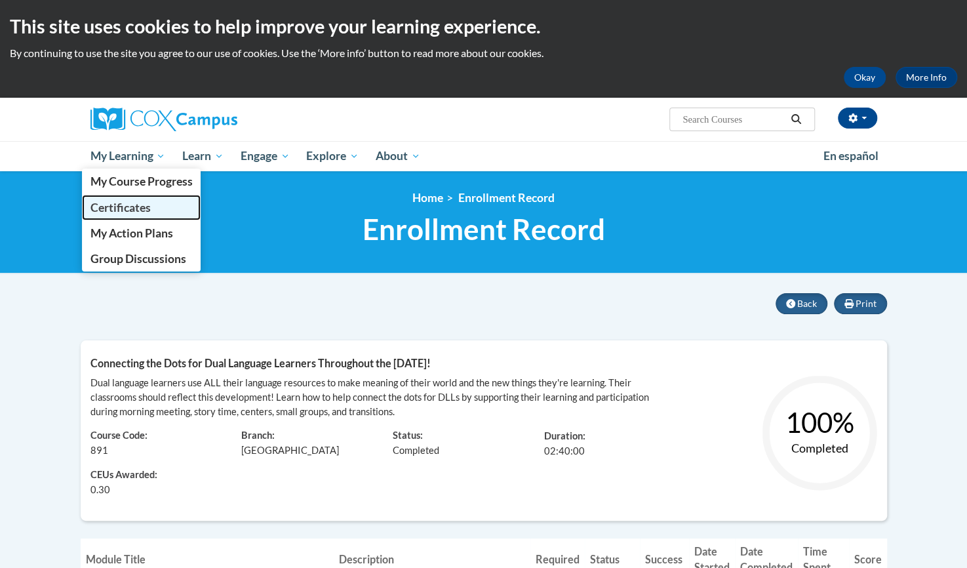
click at [129, 212] on span "Certificates" at bounding box center [120, 208] width 60 height 14
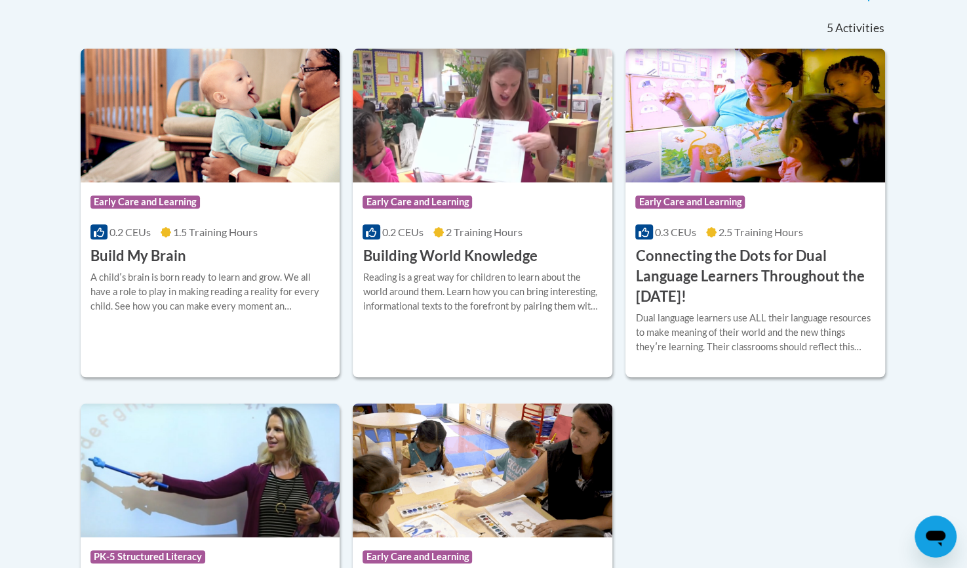
scroll to position [367, 0]
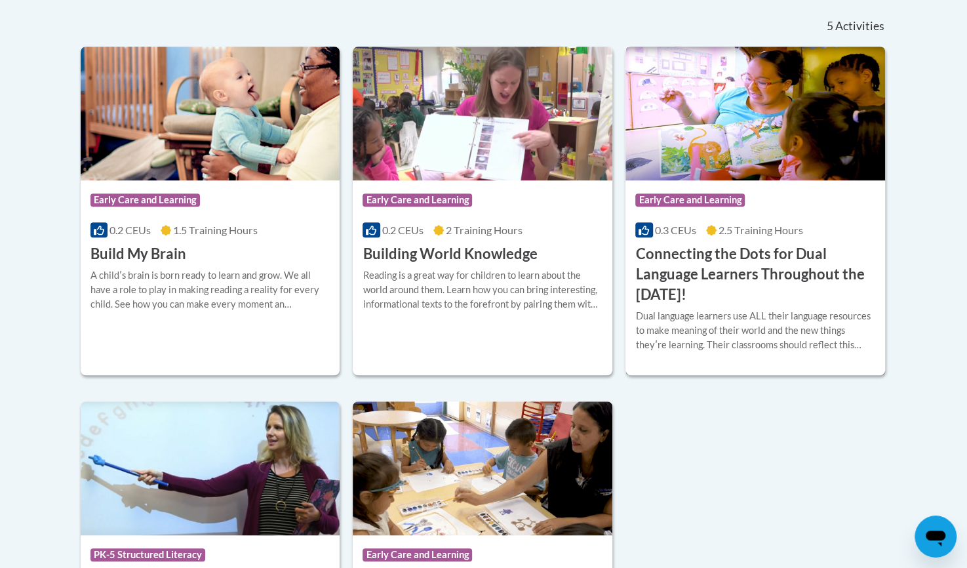
click at [723, 272] on h3 "Connecting the Dots for Dual Language Learners Throughout the [DATE]!" at bounding box center [755, 274] width 240 height 60
